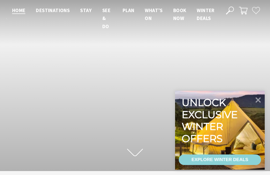
click at [256, 100] on icon at bounding box center [258, 100] width 11 height 11
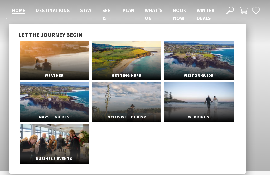
click at [43, 109] on link "Maps + Guides" at bounding box center [55, 103] width 70 height 40
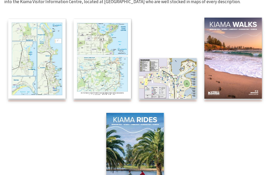
scroll to position [109, 0]
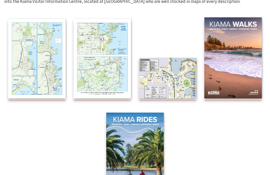
click at [36, 70] on img at bounding box center [36, 59] width 57 height 80
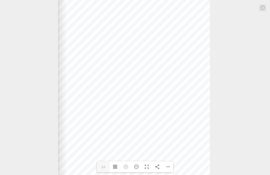
click at [186, 129] on div at bounding box center [134, 81] width 152 height 211
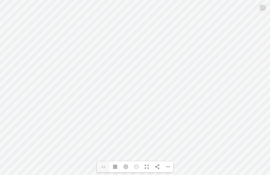
click at [264, 4] on div at bounding box center [263, 7] width 12 height 13
